Goal: Contribute content: Contribute content

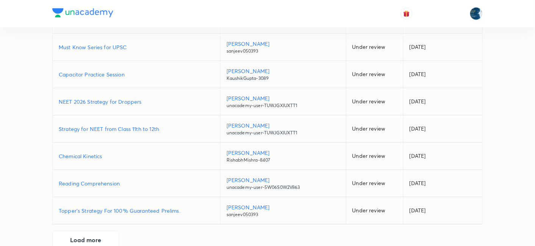
scroll to position [177, 0]
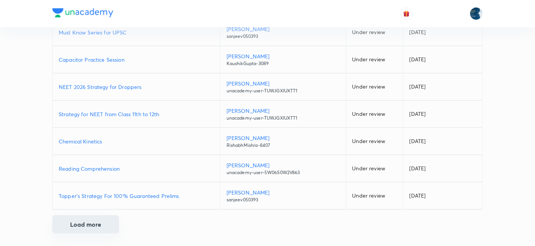
click at [95, 225] on button "Load more" at bounding box center [85, 224] width 67 height 18
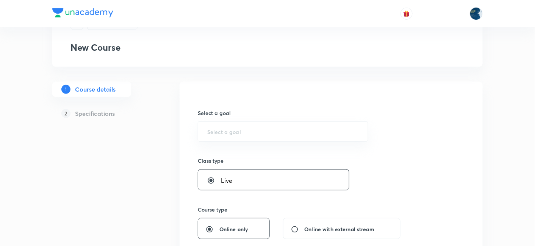
scroll to position [56, 0]
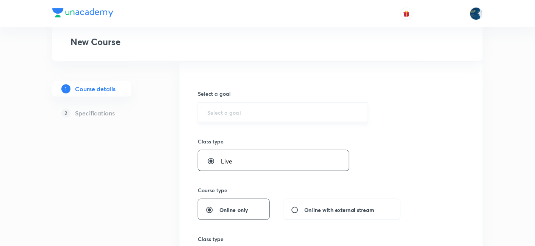
click at [233, 112] on input "text" at bounding box center [282, 112] width 151 height 7
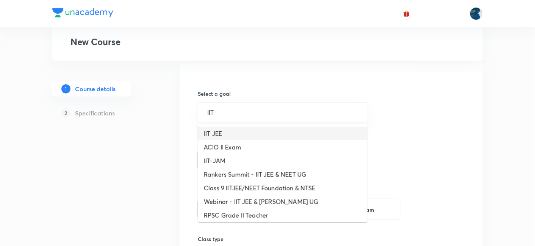
click at [233, 130] on li "IIT JEE" at bounding box center [283, 134] width 170 height 14
type input "IIT JEE"
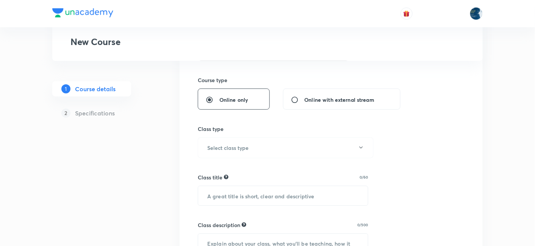
scroll to position [168, 0]
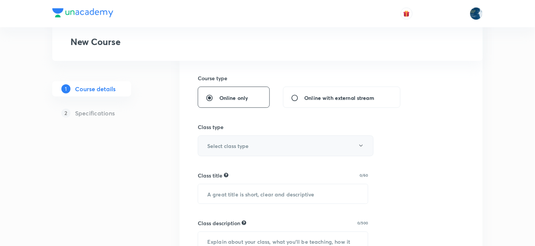
click at [238, 148] on h6 "Select class type" at bounding box center [227, 146] width 41 height 8
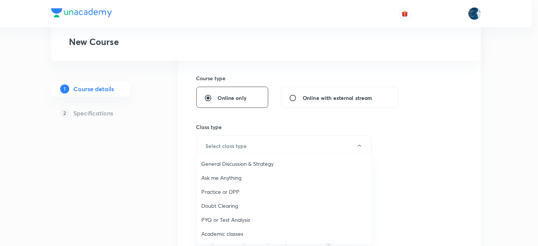
click at [224, 231] on span "Academic classes" at bounding box center [284, 234] width 166 height 8
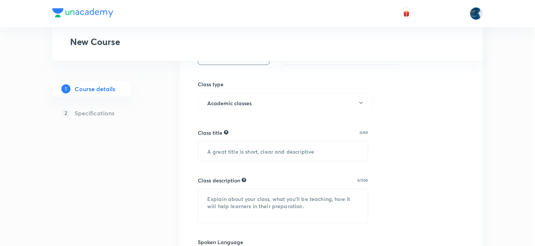
scroll to position [224, 0]
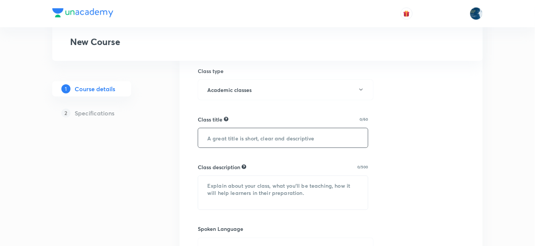
click at [227, 137] on input "text" at bounding box center [283, 137] width 170 height 19
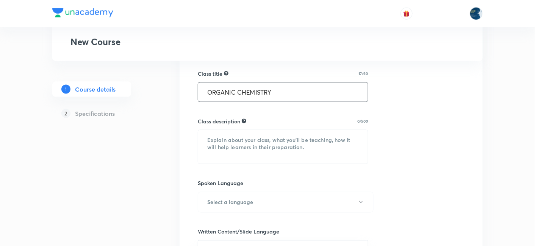
scroll to position [280, 0]
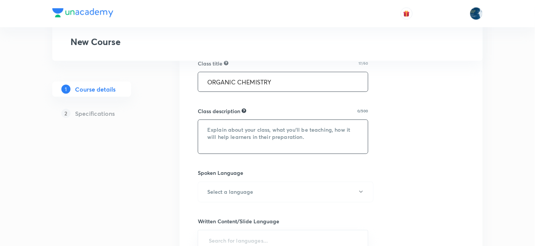
type input "ORGANIC CHEMISTRY"
click at [243, 122] on textarea at bounding box center [283, 137] width 170 height 34
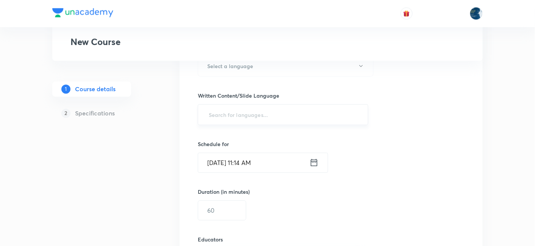
scroll to position [393, 0]
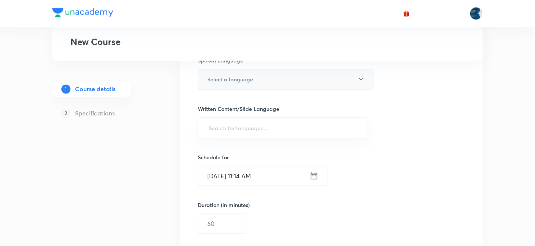
type textarea "ORGANIC CHEMISTRY REVISION"
click at [245, 84] on button "Select a language" at bounding box center [286, 79] width 176 height 21
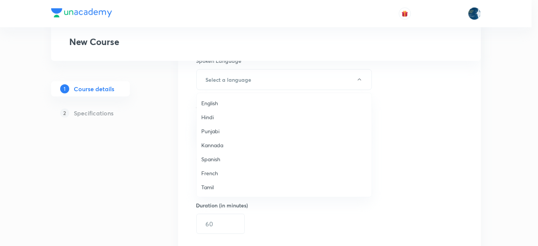
click at [235, 101] on span "English" at bounding box center [284, 103] width 166 height 8
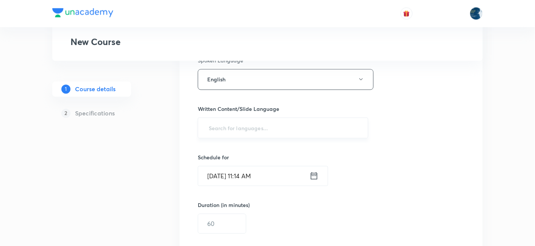
click at [211, 127] on input "text" at bounding box center [282, 128] width 151 height 14
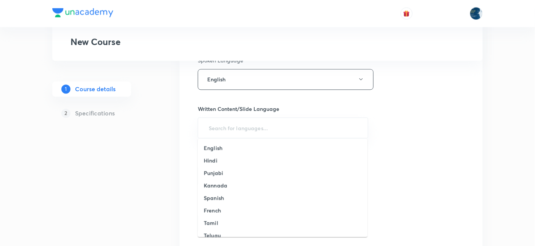
click at [217, 143] on li "English" at bounding box center [283, 148] width 170 height 12
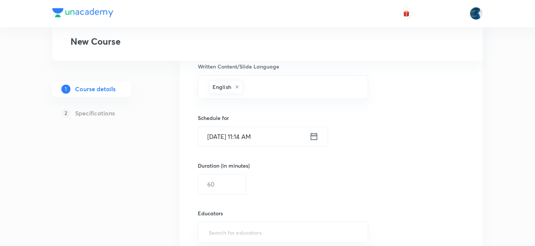
scroll to position [449, 0]
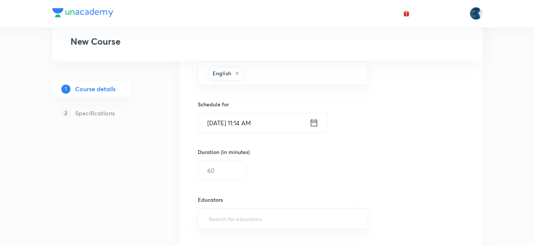
click at [286, 122] on input "Sep 1, 2025, 11:14 AM" at bounding box center [253, 123] width 111 height 19
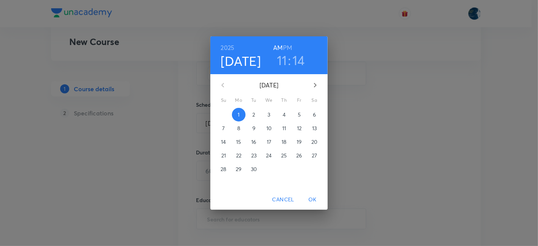
click at [300, 58] on h3 "14" at bounding box center [299, 60] width 12 height 16
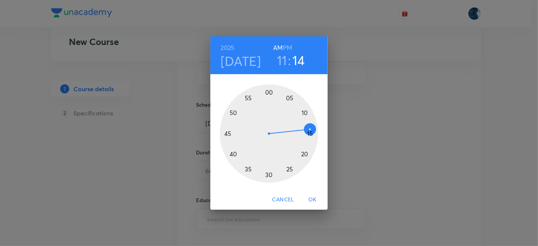
click at [248, 98] on div at bounding box center [269, 133] width 98 height 98
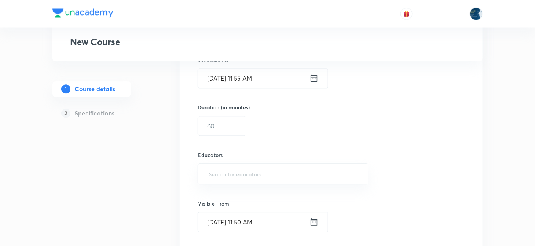
scroll to position [505, 0]
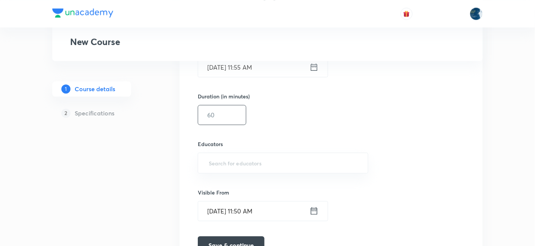
click at [227, 113] on input "text" at bounding box center [222, 114] width 48 height 19
type input "55"
click at [236, 156] on input "text" at bounding box center [282, 163] width 151 height 14
paste input "unacademy-user-amv69rtbgy2a"
type input "unacademy-user-amv69rtbgy2a"
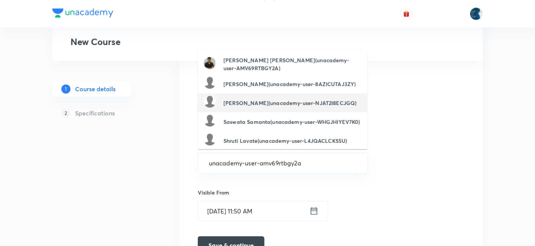
scroll to position [553, 0]
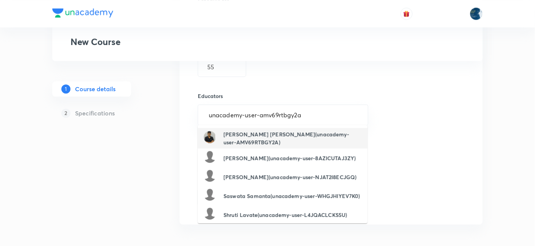
click at [243, 134] on h6 "Sripati Surya Dilip(unacademy-user-AMV69RTBGY2A)" at bounding box center [292, 138] width 138 height 16
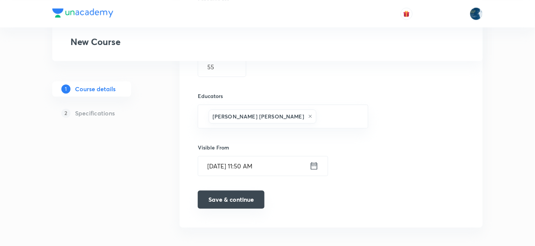
click at [250, 194] on button "Save & continue" at bounding box center [231, 199] width 67 height 18
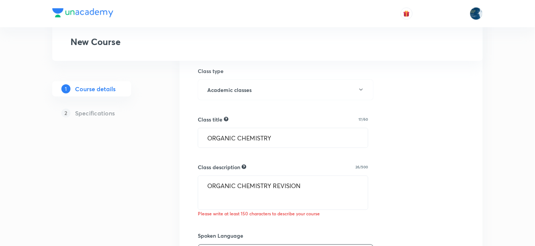
scroll to position [280, 0]
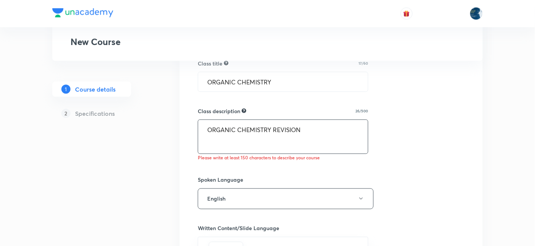
click at [315, 129] on textarea "ORGANIC CHEMISTRY REVISION" at bounding box center [283, 137] width 170 height 34
type textarea "O"
paste textarea ""In this course, [PERSON_NAME] [PERSON_NAME],[PERSON_NAME] will provide in-dept…"
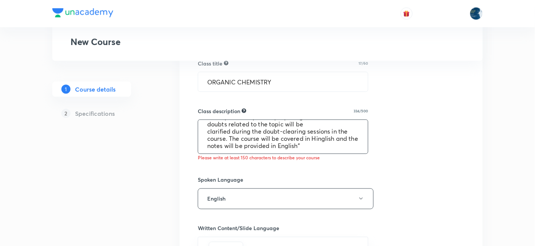
scroll to position [36, 0]
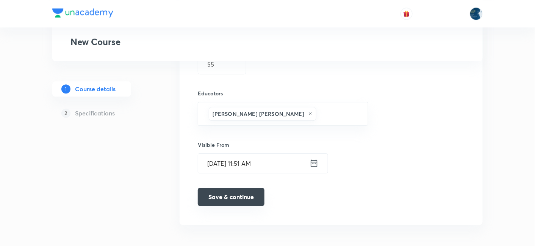
type textarea ""In this course, [PERSON_NAME] [PERSON_NAME],[PERSON_NAME] will provide in-dept…"
click at [234, 192] on button "Save & continue" at bounding box center [231, 197] width 67 height 18
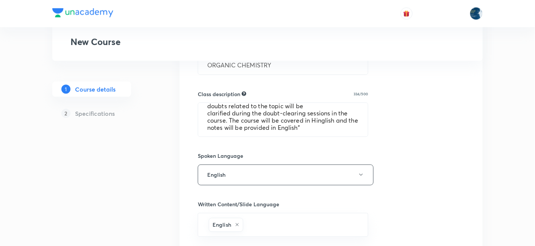
scroll to position [394, 0]
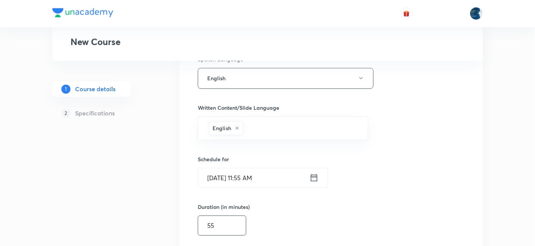
click at [238, 216] on input "55" at bounding box center [222, 225] width 48 height 19
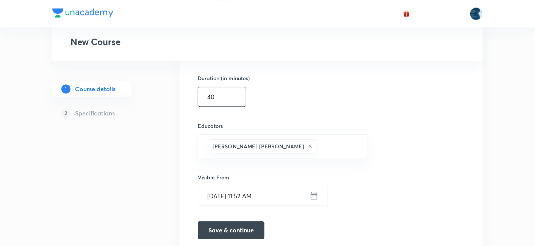
scroll to position [579, 0]
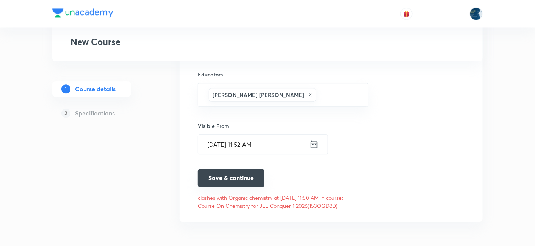
type input "40"
click at [224, 176] on button "Save & continue" at bounding box center [231, 178] width 67 height 18
click at [227, 178] on button "Save & continue" at bounding box center [231, 178] width 67 height 18
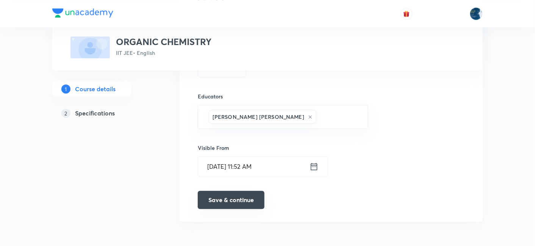
scroll to position [559, 0]
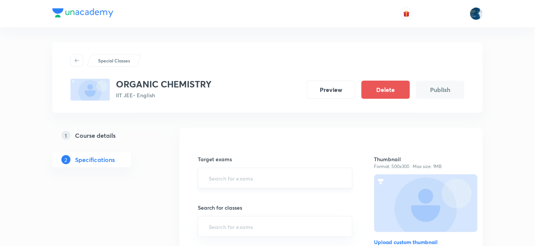
scroll to position [56, 0]
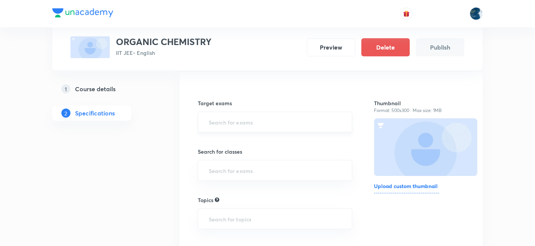
click at [225, 123] on input "text" at bounding box center [275, 122] width 136 height 14
click at [234, 139] on li "IIT JEE 2026" at bounding box center [275, 144] width 154 height 14
click at [217, 170] on input "text" at bounding box center [275, 174] width 136 height 14
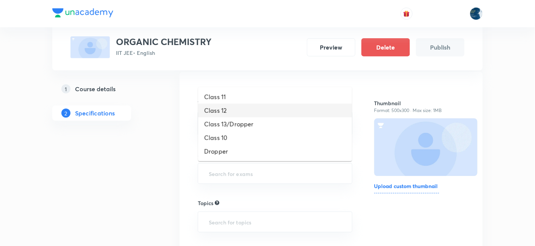
click at [228, 112] on li "Class 12" at bounding box center [275, 111] width 154 height 14
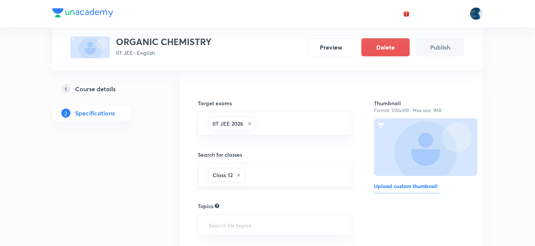
scroll to position [112, 0]
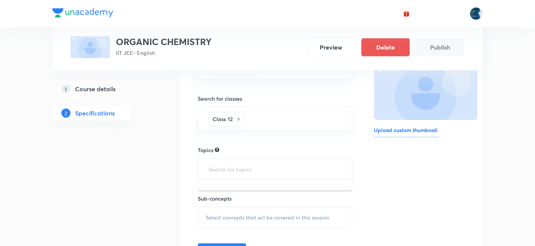
click at [222, 170] on input "text" at bounding box center [275, 169] width 136 height 14
type input "ORGAN"
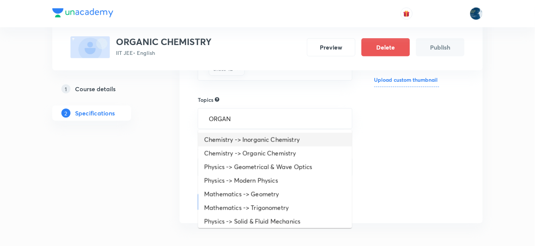
click at [241, 138] on li "Chemistry -> Inorganic Chemistry" at bounding box center [275, 140] width 154 height 14
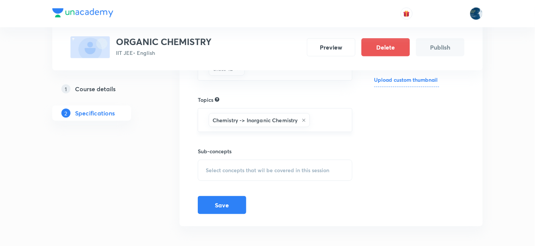
click at [304, 118] on icon at bounding box center [303, 120] width 5 height 5
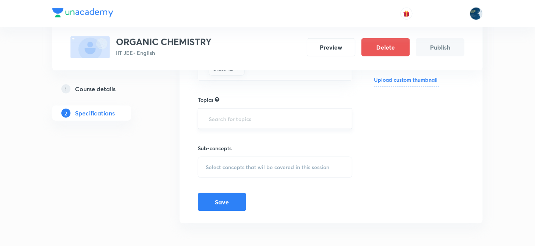
click at [275, 118] on input "text" at bounding box center [275, 119] width 136 height 14
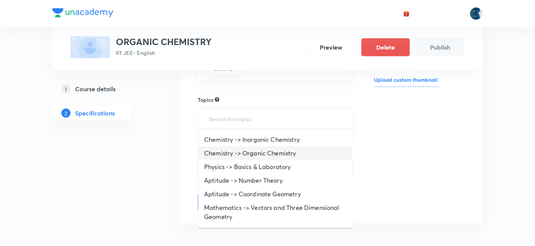
click at [259, 156] on li "Chemistry -> Organic Chemistry" at bounding box center [275, 154] width 154 height 14
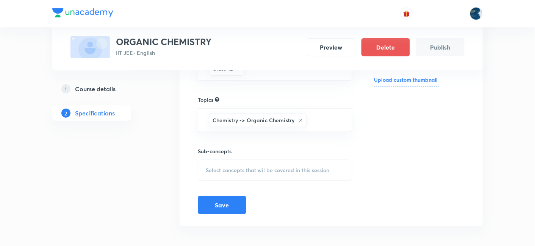
click at [155, 139] on div "1 Course details 2 Specifications" at bounding box center [103, 102] width 103 height 272
click at [219, 163] on div "Select concepts that wil be covered in this session" at bounding box center [275, 170] width 155 height 21
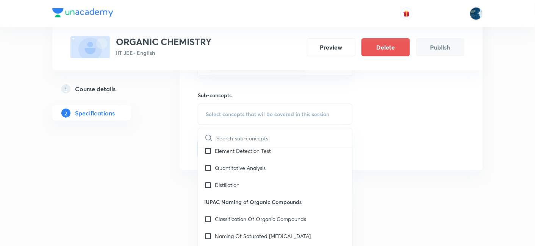
scroll to position [56, 0]
click at [226, 192] on p "IUPAC Naming of Organic Compounds" at bounding box center [275, 185] width 154 height 17
click at [229, 200] on p "Classification Of Organic Compounds" at bounding box center [260, 203] width 91 height 8
checkbox input "true"
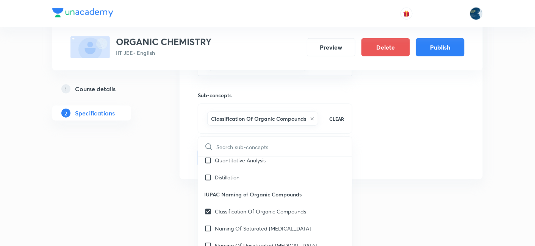
click at [147, 181] on div "1 Course details 2 Specifications" at bounding box center [103, 49] width 103 height 280
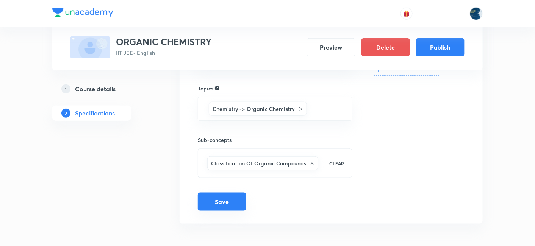
click at [222, 197] on button "Save" at bounding box center [222, 202] width 48 height 18
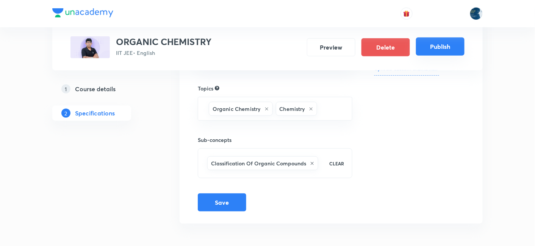
click at [445, 47] on button "Publish" at bounding box center [440, 46] width 48 height 18
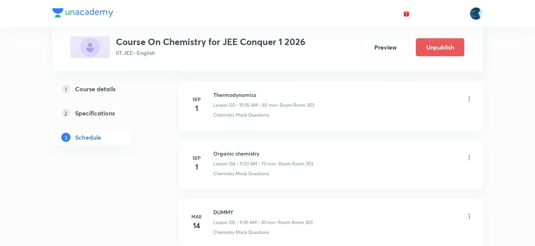
scroll to position [8247, 0]
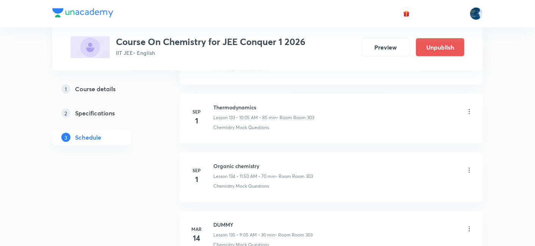
click at [474, 153] on li "Sep 1 Organic chemistry Lesson 134 • 11:50 AM • 70 min • Room Room 303 Chemistr…" at bounding box center [330, 178] width 303 height 50
click at [471, 167] on icon at bounding box center [469, 171] width 8 height 8
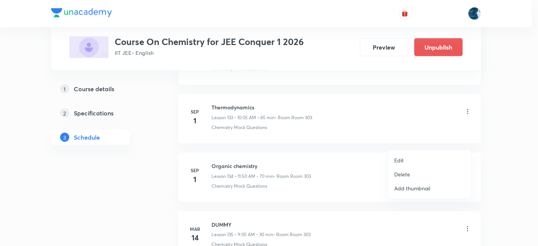
click at [408, 170] on p "Delete" at bounding box center [403, 174] width 16 height 8
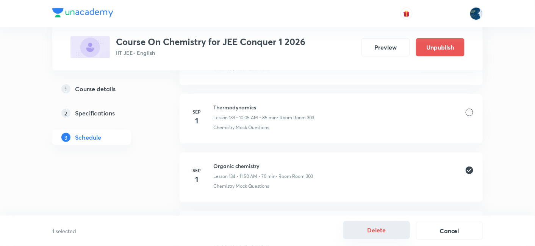
click at [383, 227] on button "Delete" at bounding box center [376, 230] width 67 height 18
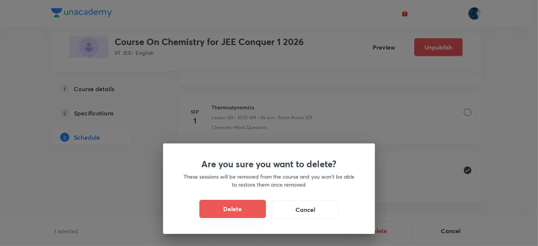
click at [253, 202] on button "Delete" at bounding box center [233, 209] width 67 height 18
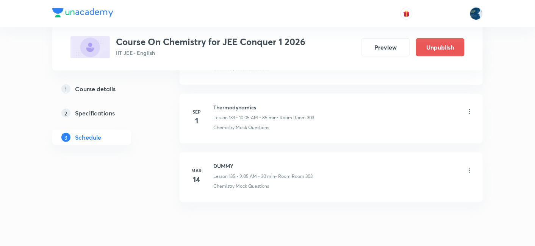
scroll to position [8245, 0]
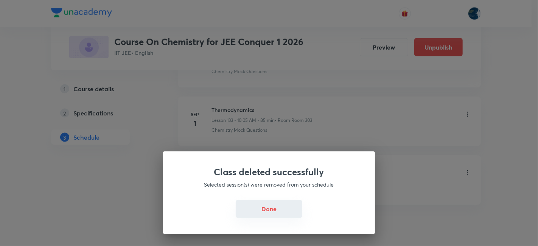
click at [273, 201] on button "Done" at bounding box center [269, 209] width 67 height 18
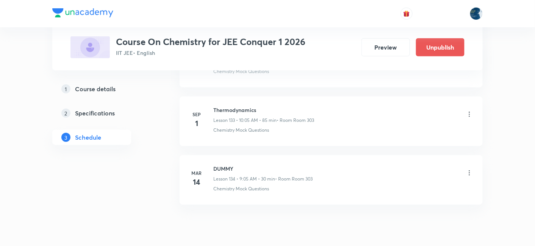
click at [226, 106] on h6 "Thermodynamics" at bounding box center [263, 110] width 101 height 8
copy h6 "Thermodynamics"
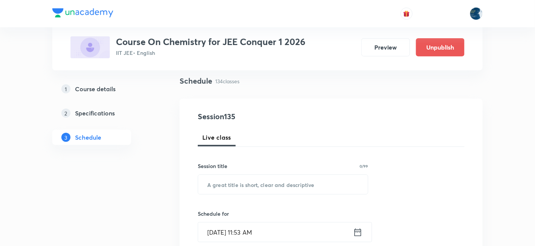
scroll to position [112, 0]
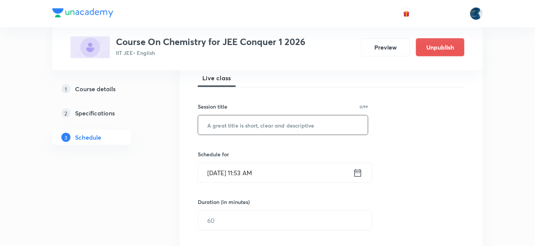
click at [233, 130] on input "text" at bounding box center [283, 124] width 170 height 19
paste input "Thermodynamics"
type input "Thermodynamics"
click at [291, 168] on input "Sep 1, 2025, 11:53 AM" at bounding box center [275, 172] width 155 height 19
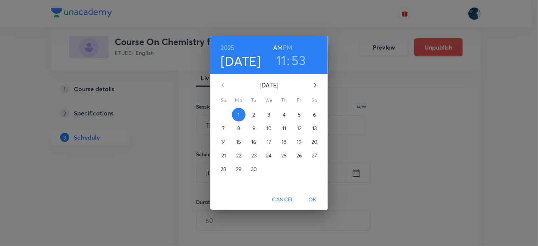
click at [301, 62] on h3 "53" at bounding box center [299, 60] width 14 height 16
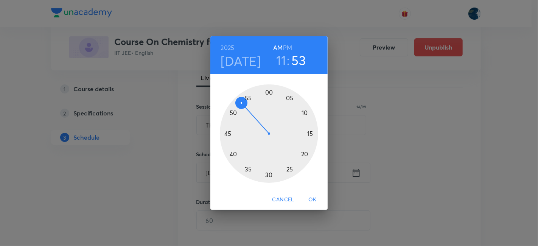
click at [257, 95] on div at bounding box center [269, 133] width 98 height 98
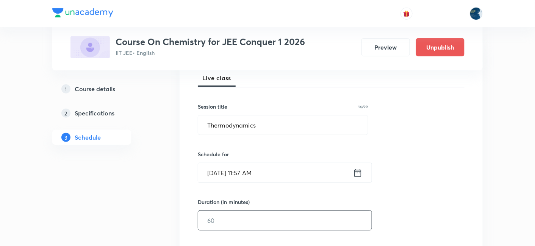
click at [225, 220] on input "text" at bounding box center [284, 220] width 173 height 19
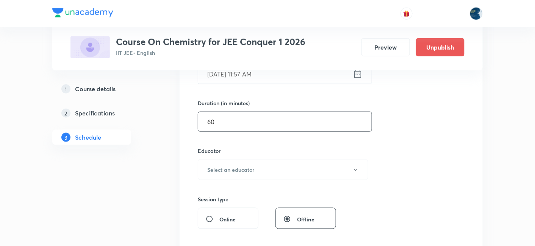
scroll to position [224, 0]
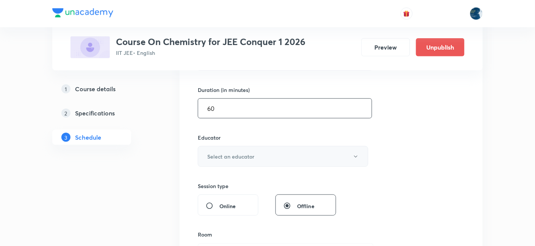
type input "60"
click at [234, 158] on h6 "Select an educator" at bounding box center [230, 157] width 47 height 8
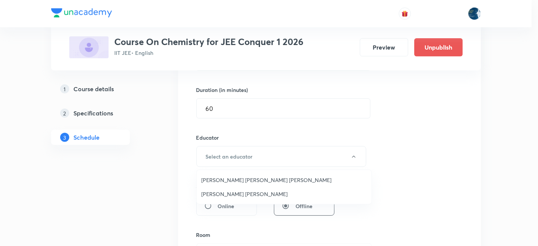
click at [226, 191] on span "[PERSON_NAME] [PERSON_NAME]" at bounding box center [284, 194] width 166 height 8
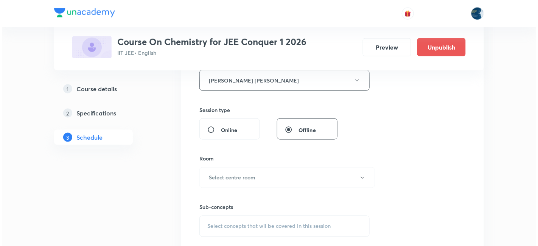
scroll to position [336, 0]
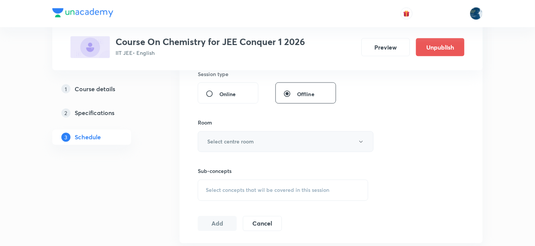
click at [223, 138] on h6 "Select centre room" at bounding box center [230, 142] width 47 height 8
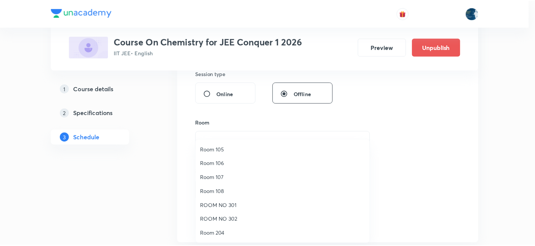
scroll to position [112, 0]
click at [222, 188] on span "Room 303" at bounding box center [284, 192] width 166 height 8
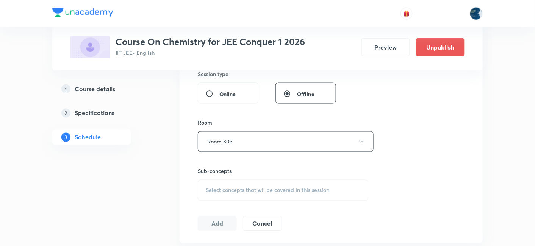
click at [206, 187] on span "Select concepts that wil be covered in this session" at bounding box center [267, 190] width 123 height 6
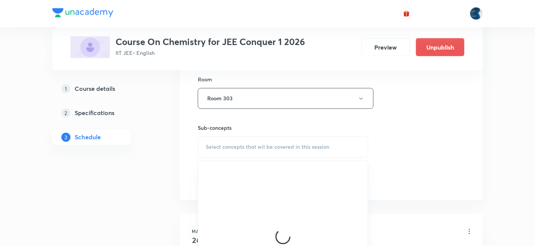
scroll to position [393, 0]
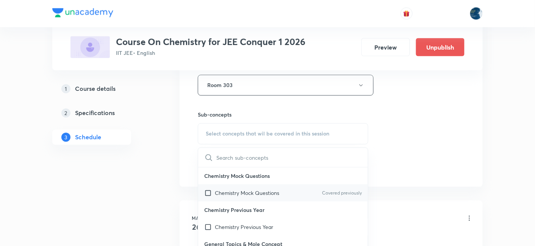
click at [236, 189] on p "Chemistry Mock Questions" at bounding box center [247, 193] width 64 height 8
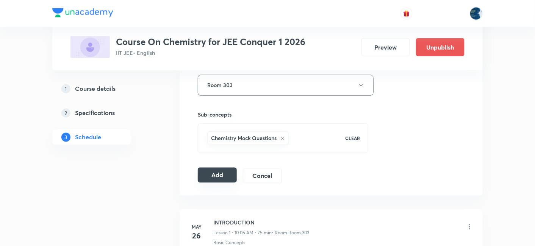
click at [215, 172] on button "Add" at bounding box center [217, 175] width 39 height 15
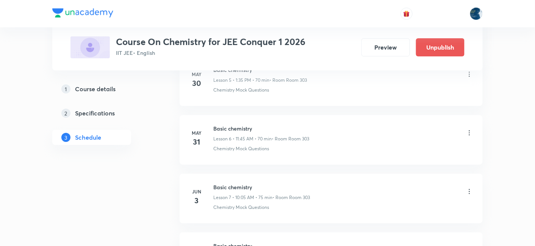
scroll to position [841, 0]
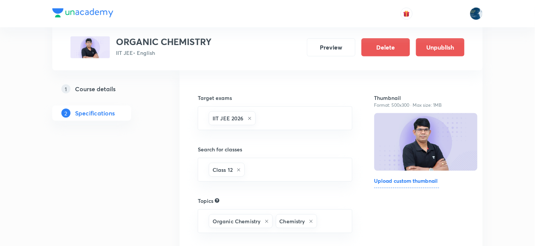
click at [120, 90] on div "1 Course details" at bounding box center [105, 88] width 88 height 9
click at [91, 89] on h5 "Course details" at bounding box center [95, 88] width 41 height 9
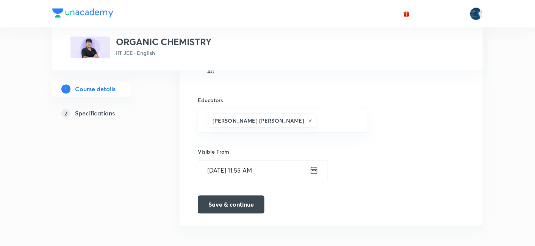
scroll to position [559, 0]
click at [308, 117] on icon at bounding box center [310, 119] width 5 height 5
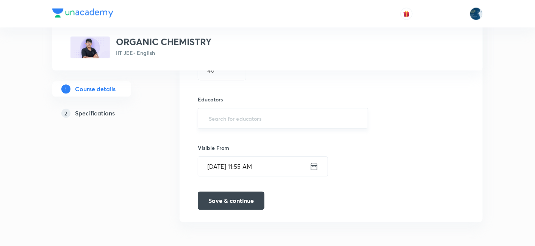
scroll to position [556, 0]
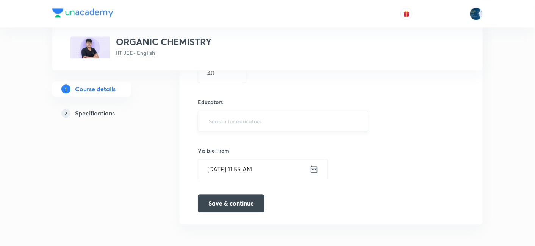
paste input "unacademy-user-VFYF3NZSI67C"
type input "unacademy-user-VFYF3NZSI67C"
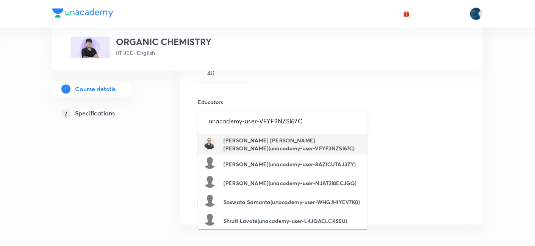
click at [243, 146] on h6 "Parimi Venkata Ramana Dinesh Kumar(unacademy-user-VFYF3NZSI67C)" at bounding box center [292, 144] width 138 height 16
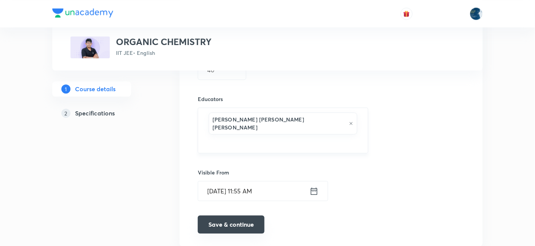
click at [232, 215] on button "Save & continue" at bounding box center [231, 224] width 67 height 18
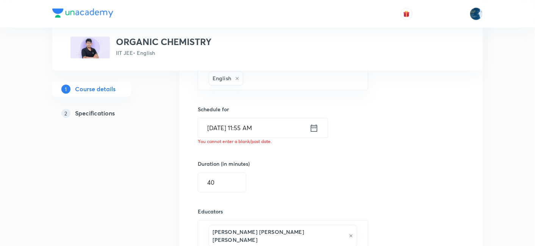
click at [272, 125] on input "Sep 1, 2025, 11:55 AM" at bounding box center [253, 127] width 111 height 19
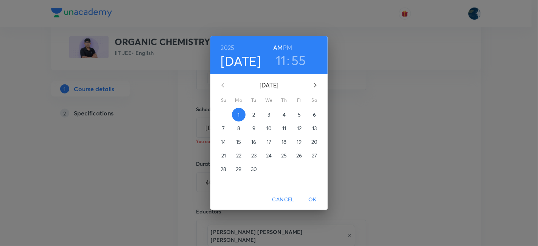
click at [298, 58] on h3 "55" at bounding box center [299, 60] width 15 height 16
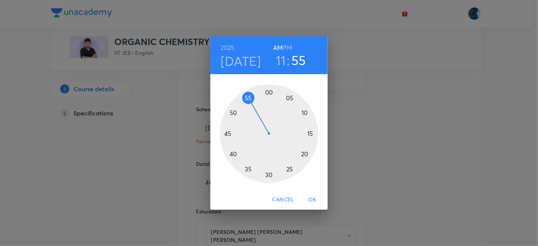
click at [259, 93] on div at bounding box center [269, 133] width 98 height 98
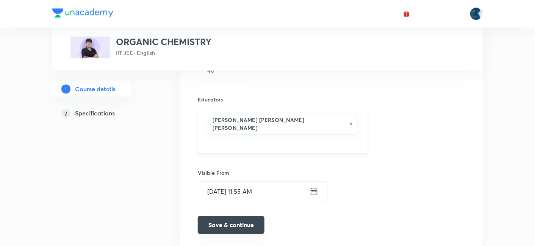
click at [227, 216] on button "Save & continue" at bounding box center [231, 225] width 67 height 18
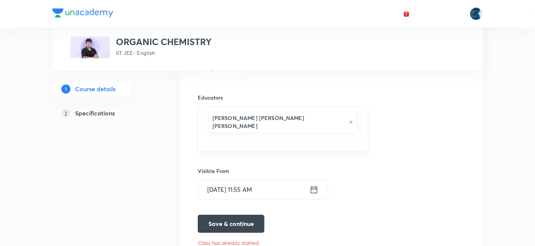
scroll to position [573, 0]
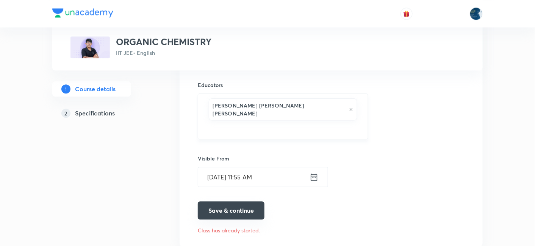
click at [234, 201] on button "Save & continue" at bounding box center [231, 210] width 67 height 18
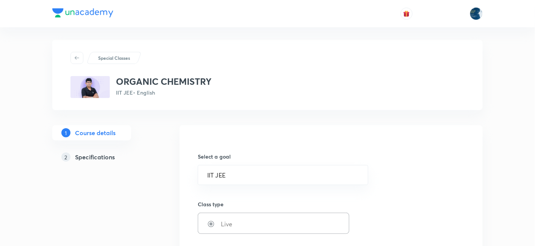
scroll to position [0, 0]
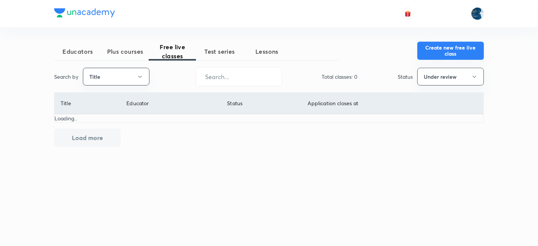
click at [448, 51] on button "Create new free live class" at bounding box center [451, 51] width 67 height 18
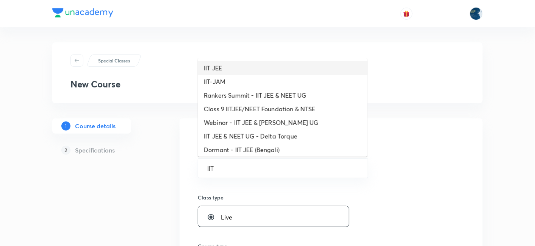
click at [243, 63] on li "IIT JEE" at bounding box center [283, 68] width 170 height 14
type input "IIT JEE"
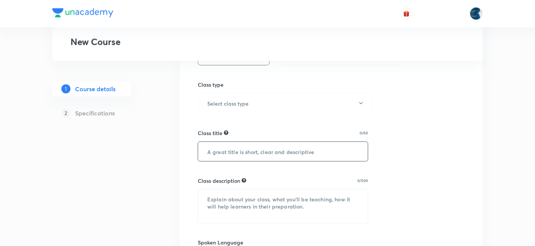
scroll to position [224, 0]
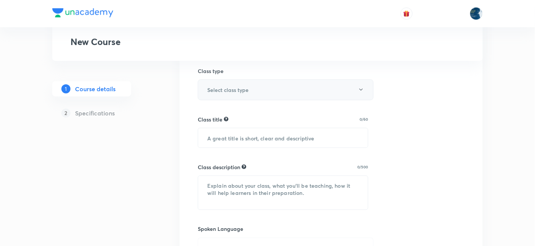
click at [234, 94] on button "Select class type" at bounding box center [286, 90] width 176 height 21
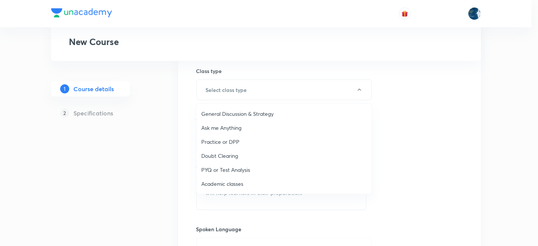
click at [227, 182] on span "Academic classes" at bounding box center [284, 184] width 166 height 8
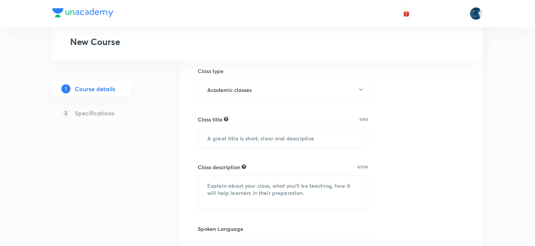
scroll to position [280, 0]
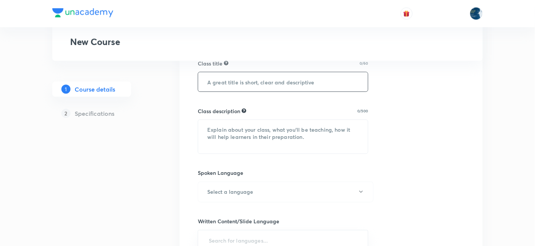
click at [220, 78] on input "text" at bounding box center [283, 81] width 170 height 19
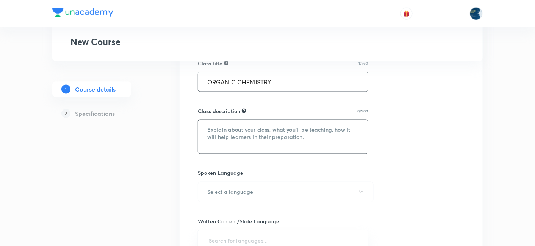
type input "ORGANIC CHEMISTRY"
click at [241, 137] on textarea at bounding box center [283, 137] width 170 height 34
paste textarea ""In this course, [PERSON_NAME] [PERSON_NAME],[PERSON_NAME] will provide in-dept…"
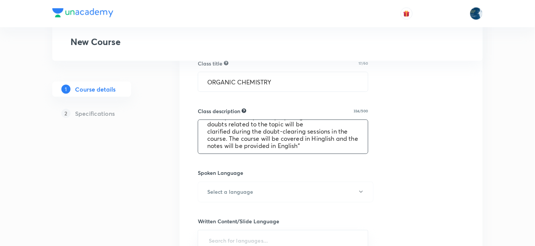
scroll to position [36, 0]
type textarea ""In this course, [PERSON_NAME] [PERSON_NAME],[PERSON_NAME] will provide in-dept…"
click at [243, 183] on button "Select a language" at bounding box center [286, 192] width 176 height 21
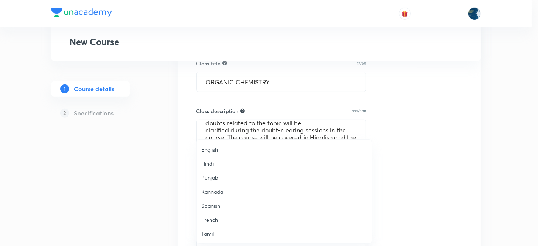
click at [213, 149] on span "English" at bounding box center [284, 150] width 166 height 8
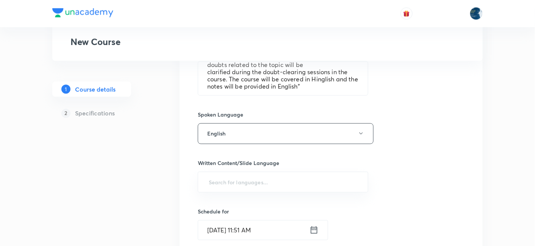
scroll to position [393, 0]
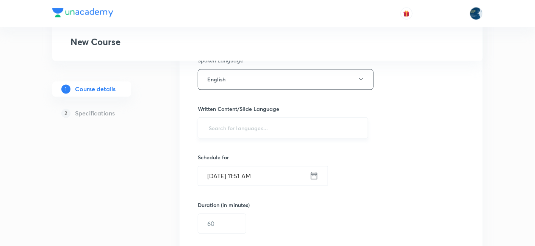
click at [218, 130] on input "text" at bounding box center [282, 128] width 151 height 14
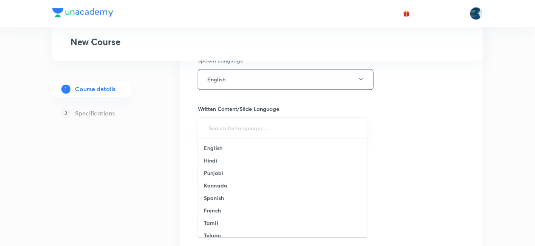
click at [216, 147] on h6 "English" at bounding box center [213, 148] width 19 height 8
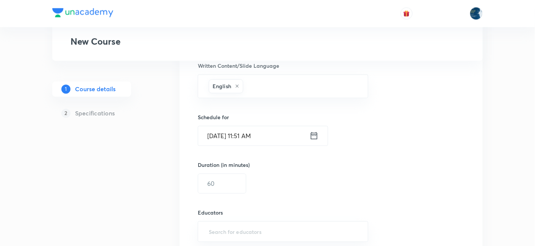
scroll to position [449, 0]
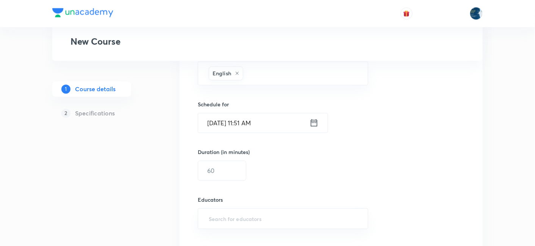
click at [276, 125] on input "[DATE] 11:51 AM" at bounding box center [253, 123] width 111 height 19
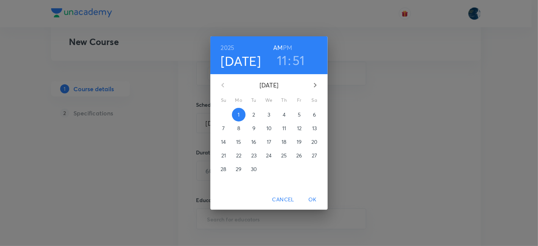
click at [288, 47] on h6 "PM" at bounding box center [287, 47] width 9 height 11
click at [283, 59] on h3 "11" at bounding box center [282, 60] width 10 height 16
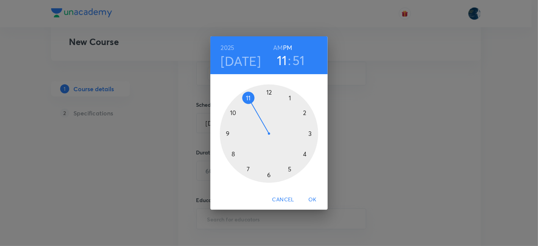
click at [270, 90] on div at bounding box center [269, 133] width 98 height 98
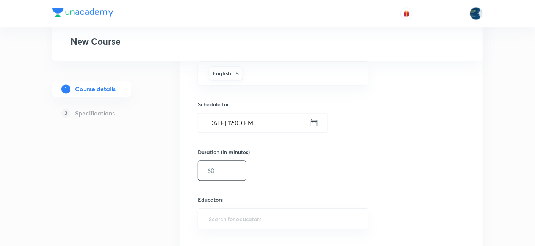
click at [223, 167] on input "text" at bounding box center [222, 170] width 48 height 19
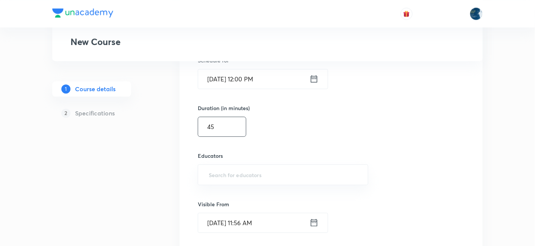
scroll to position [553, 0]
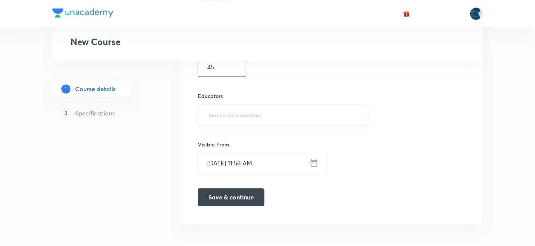
type input "45"
click at [220, 118] on input "text" at bounding box center [282, 115] width 151 height 14
paste input "unacademy-user-VFYF3NZSI67C"
type input "unacademy-user-VFYF3NZSI67C"
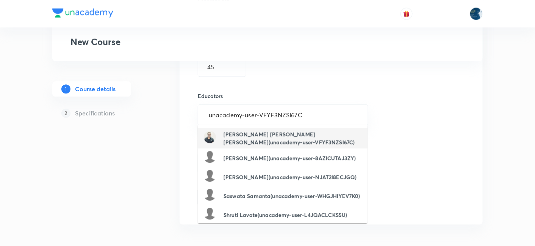
click at [255, 136] on h6 "[PERSON_NAME] [PERSON_NAME] [PERSON_NAME](unacademy-user-VFYF3NZSI67C)" at bounding box center [292, 138] width 138 height 16
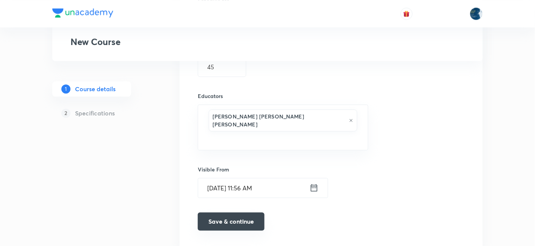
click at [232, 212] on button "Save & continue" at bounding box center [231, 221] width 67 height 18
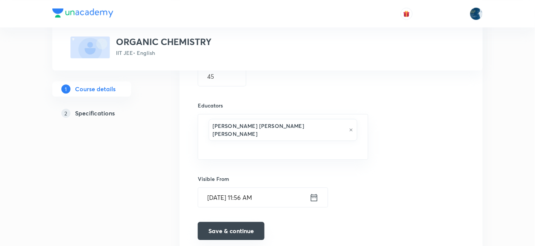
scroll to position [559, 0]
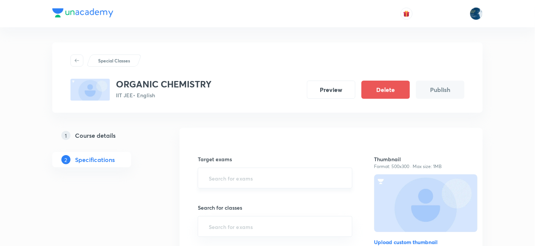
click at [239, 173] on input "text" at bounding box center [275, 178] width 136 height 14
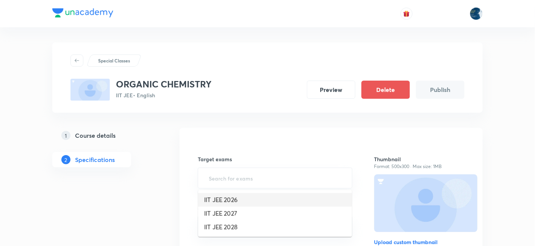
click at [237, 198] on li "IIT JEE 2026" at bounding box center [275, 200] width 154 height 14
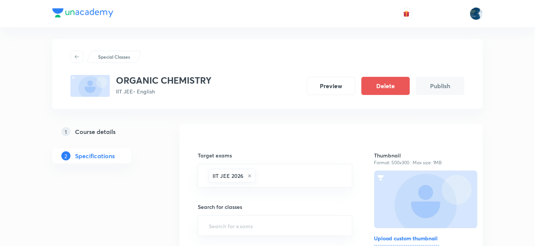
scroll to position [112, 0]
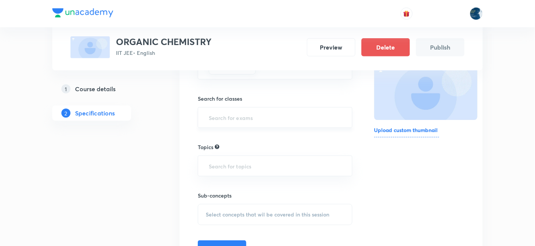
click at [219, 117] on input "text" at bounding box center [275, 118] width 136 height 14
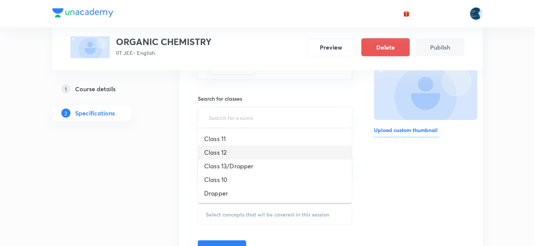
click at [220, 151] on li "Class 12" at bounding box center [275, 153] width 154 height 14
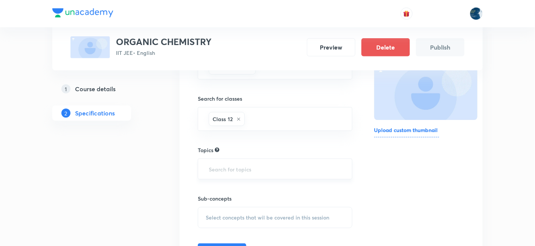
click at [231, 164] on input "text" at bounding box center [275, 169] width 136 height 14
type input "ORGANIC"
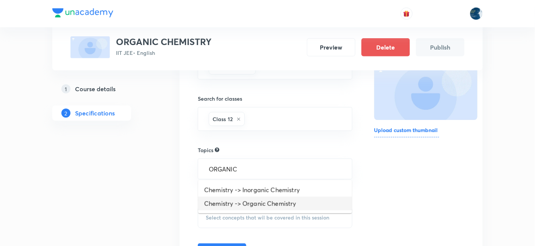
click at [265, 201] on li "Chemistry -> Organic Chemistry" at bounding box center [275, 204] width 154 height 14
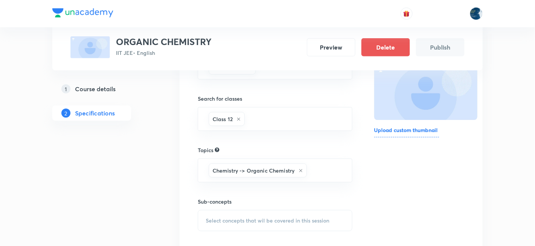
click at [216, 218] on span "Select concepts that wil be covered in this session" at bounding box center [267, 221] width 123 height 6
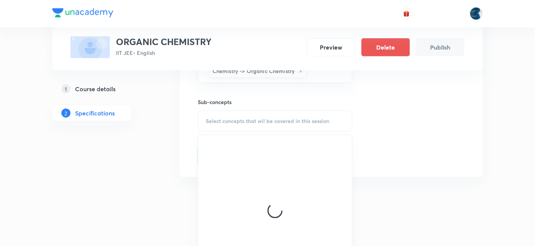
scroll to position [224, 0]
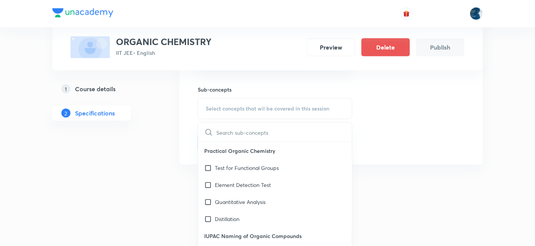
drag, startPoint x: 239, startPoint y: 168, endPoint x: 435, endPoint y: 130, distance: 199.4
click at [240, 168] on p "Test for Functional Groups" at bounding box center [247, 168] width 64 height 8
checkbox input "true"
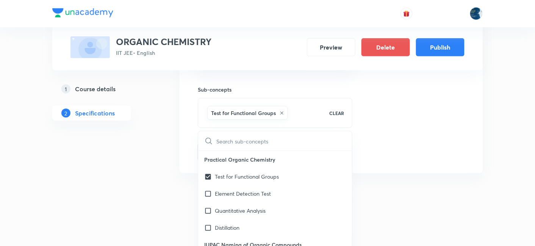
click at [436, 130] on div "Thumbnail Format: 500x300 · Max size: 1MB Upload custom thumbnail" at bounding box center [419, 38] width 90 height 245
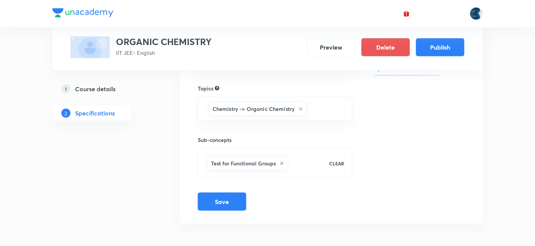
click at [239, 195] on button "Save" at bounding box center [222, 202] width 48 height 18
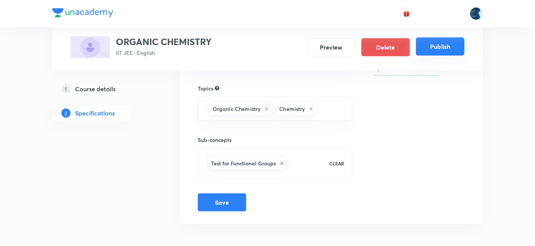
click at [438, 44] on button "Publish" at bounding box center [440, 46] width 48 height 18
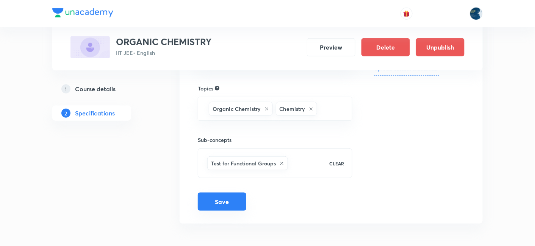
click at [219, 194] on button "Save" at bounding box center [222, 202] width 48 height 18
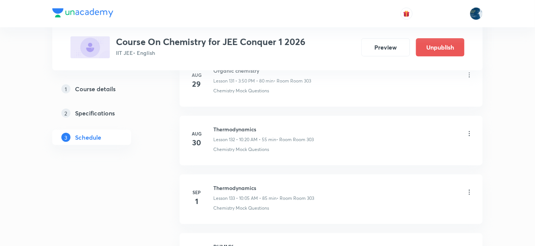
scroll to position [8189, 0]
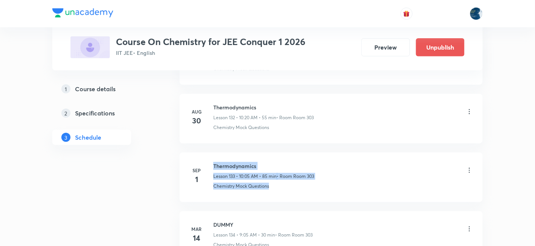
drag, startPoint x: 212, startPoint y: 146, endPoint x: 276, endPoint y: 155, distance: 64.3
click at [276, 162] on div "[DATE] Thermodynamics Lesson 133 • 10:05 AM • 85 min • Room Room 303 Chemistry …" at bounding box center [331, 176] width 284 height 28
click at [266, 183] on p "Chemistry Mock Questions" at bounding box center [241, 186] width 56 height 7
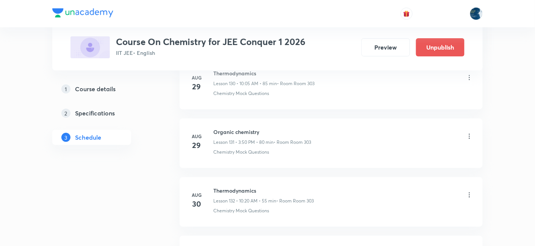
scroll to position [8133, 0]
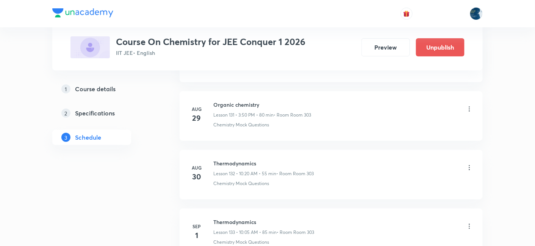
click at [223, 101] on h6 "Organic chemistry" at bounding box center [262, 105] width 98 height 8
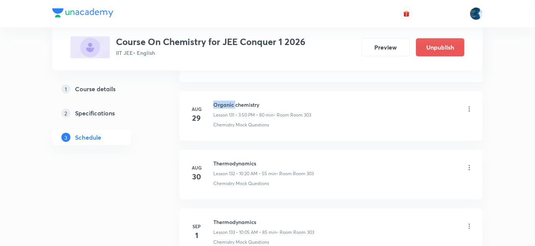
click at [223, 101] on h6 "Organic chemistry" at bounding box center [262, 105] width 98 height 8
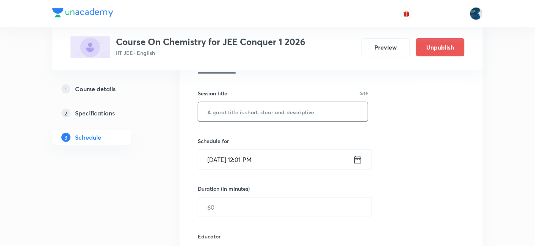
scroll to position [112, 0]
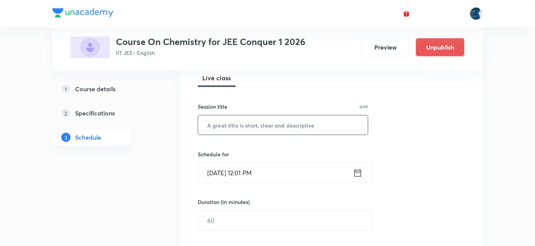
click at [225, 125] on input "text" at bounding box center [283, 124] width 170 height 19
paste input "Organic chemistry"
type input "Organic chemistry"
click at [279, 170] on input "[DATE] 12:01 PM" at bounding box center [275, 172] width 155 height 19
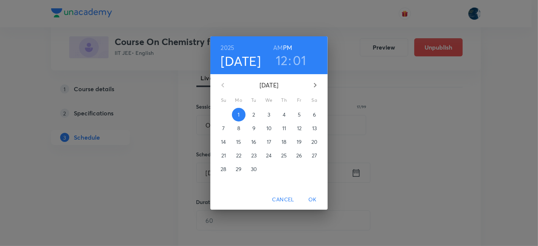
click at [300, 56] on h3 "01" at bounding box center [299, 60] width 13 height 16
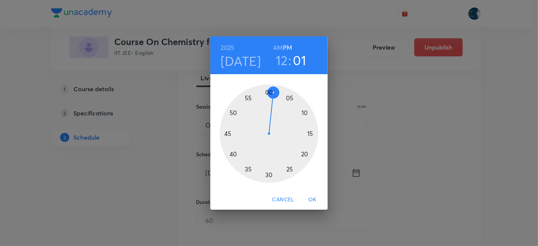
click at [291, 97] on div at bounding box center [269, 133] width 98 height 98
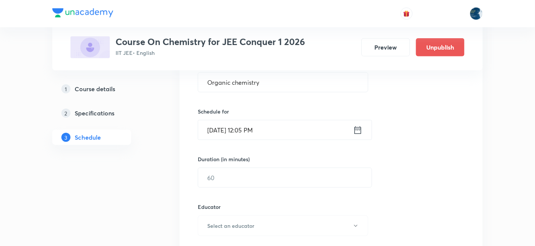
scroll to position [168, 0]
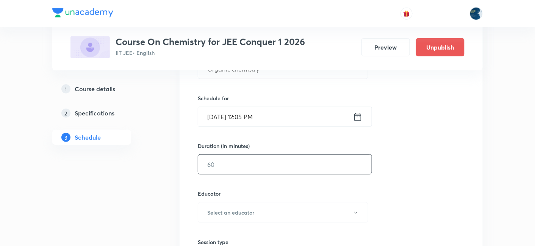
click at [230, 163] on input "text" at bounding box center [284, 164] width 173 height 19
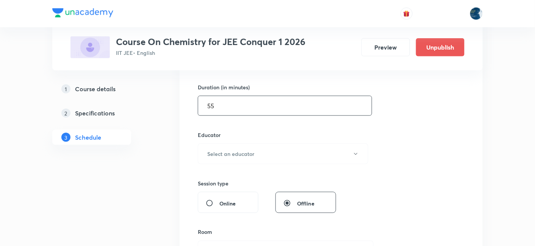
scroll to position [280, 0]
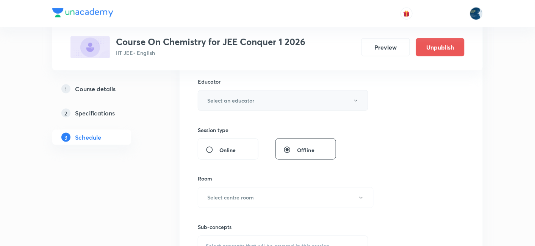
type input "55"
click at [232, 98] on h6 "Select an educator" at bounding box center [230, 101] width 47 height 8
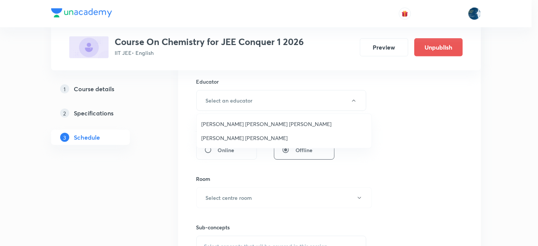
click at [219, 136] on span "[PERSON_NAME] [PERSON_NAME]" at bounding box center [284, 138] width 166 height 8
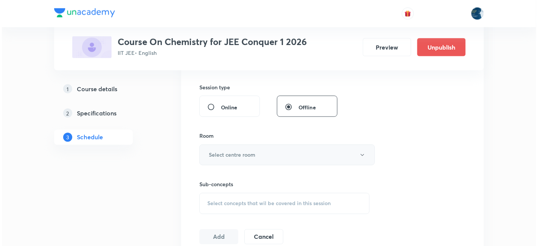
scroll to position [336, 0]
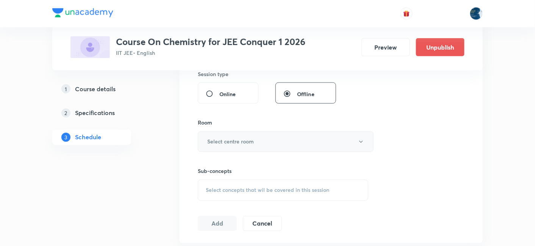
click at [235, 133] on button "Select centre room" at bounding box center [286, 141] width 176 height 21
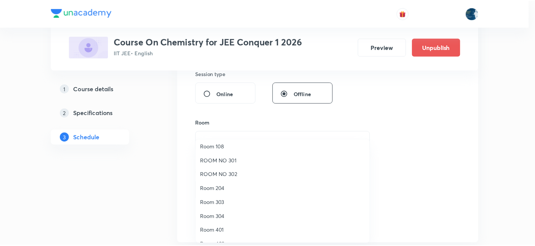
scroll to position [112, 0]
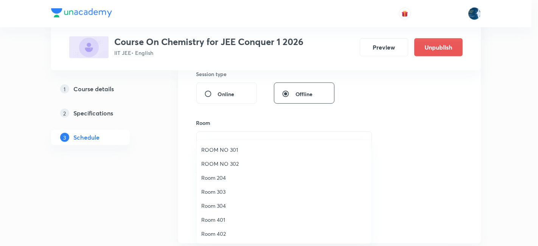
click at [224, 189] on span "Room 303" at bounding box center [284, 192] width 166 height 8
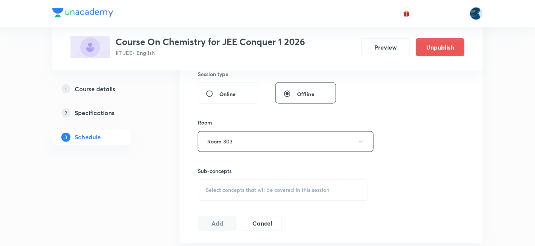
click at [206, 189] on span "Select concepts that wil be covered in this session" at bounding box center [267, 190] width 123 height 6
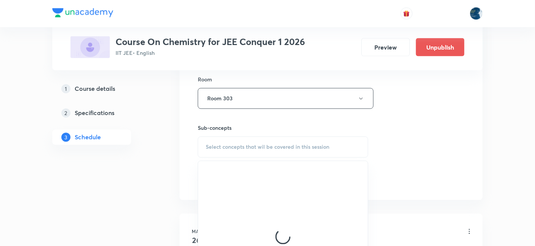
scroll to position [393, 0]
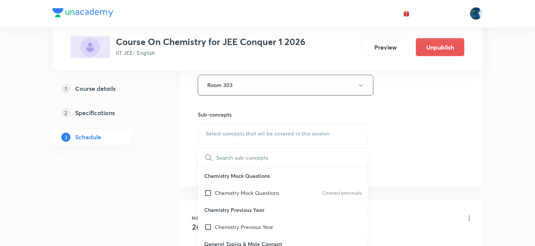
click at [231, 189] on p "Chemistry Mock Questions" at bounding box center [247, 193] width 64 height 8
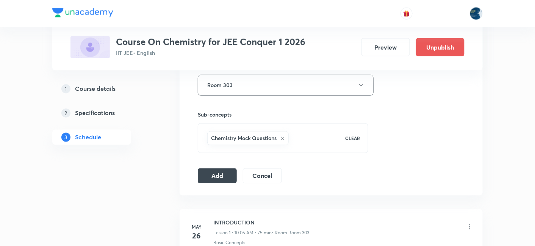
click at [220, 172] on button "Add" at bounding box center [217, 175] width 39 height 15
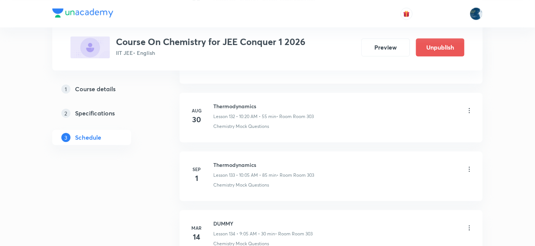
scroll to position [7906, 0]
